Goal: Transaction & Acquisition: Subscribe to service/newsletter

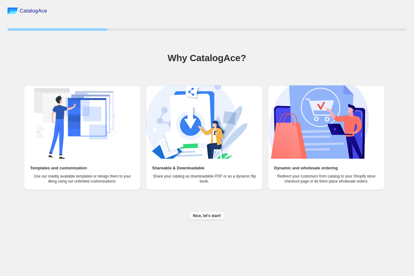
click at [210, 213] on button "Nice, let's start!" at bounding box center [206, 216] width 35 height 9
click at [210, 213] on div "CatalogAce 25 % Why CatalogAce? Templates and customization Use our readily ava…" at bounding box center [207, 138] width 414 height 276
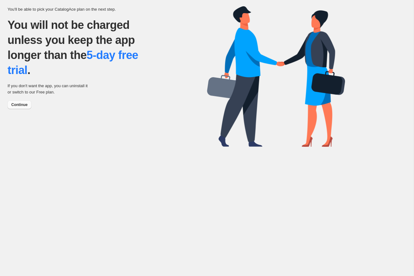
click at [20, 104] on span "Continue" at bounding box center [19, 104] width 16 height 5
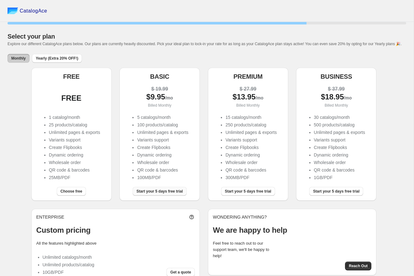
click at [161, 196] on button "Start your 5 days free trial" at bounding box center [160, 191] width 54 height 9
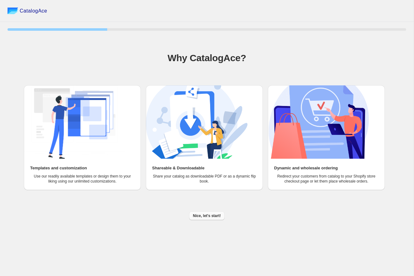
click at [215, 213] on span "Nice, let's start!" at bounding box center [207, 215] width 28 height 5
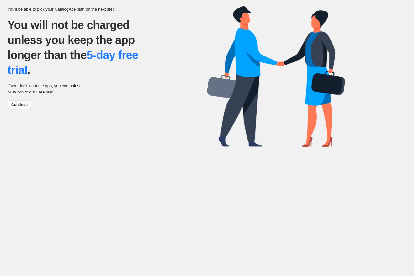
click at [28, 105] on button "Continue" at bounding box center [20, 104] width 24 height 9
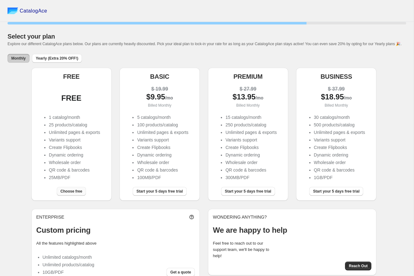
click at [77, 194] on span "Choose free" at bounding box center [72, 191] width 22 height 5
